Goal: Find specific page/section: Find specific page/section

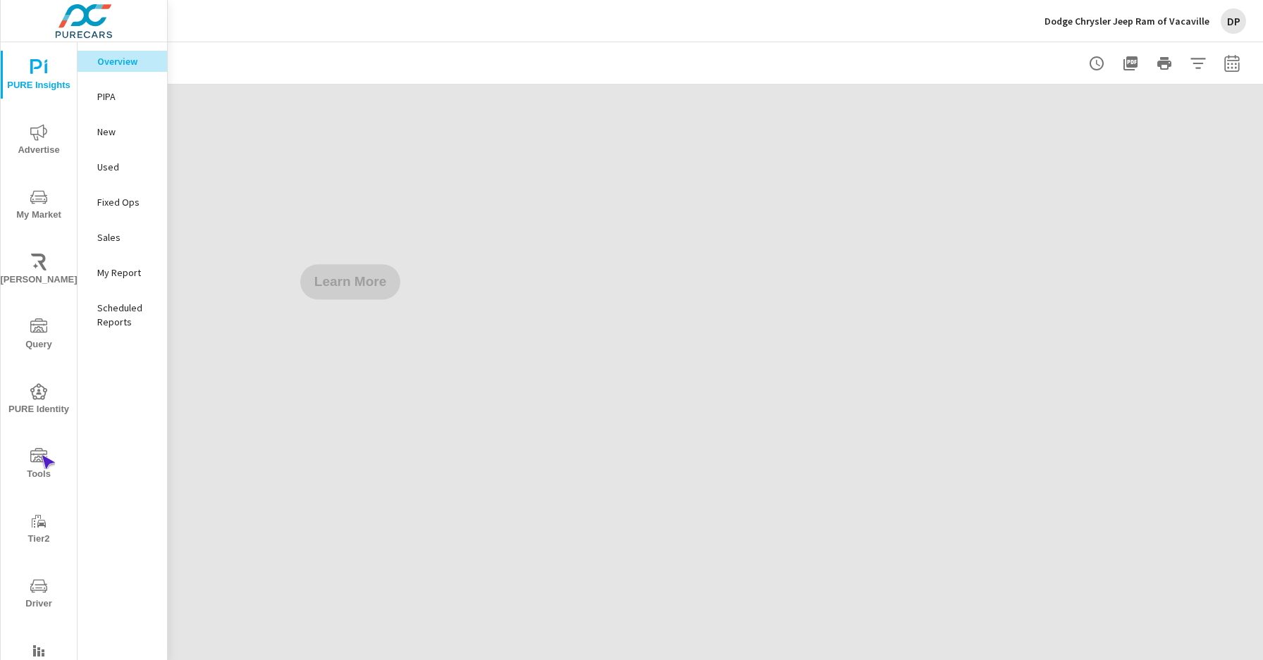
click at [41, 455] on icon "nav menu" at bounding box center [38, 455] width 17 height 14
